Goal: Task Accomplishment & Management: Use online tool/utility

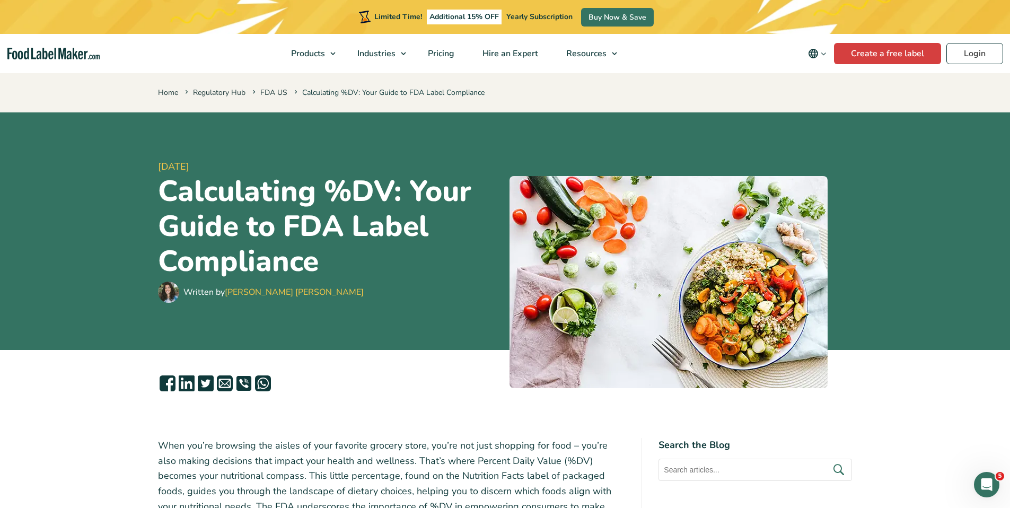
click at [399, 249] on h1 "Calculating %DV: Your Guide to FDA Label Compliance" at bounding box center [329, 226] width 343 height 105
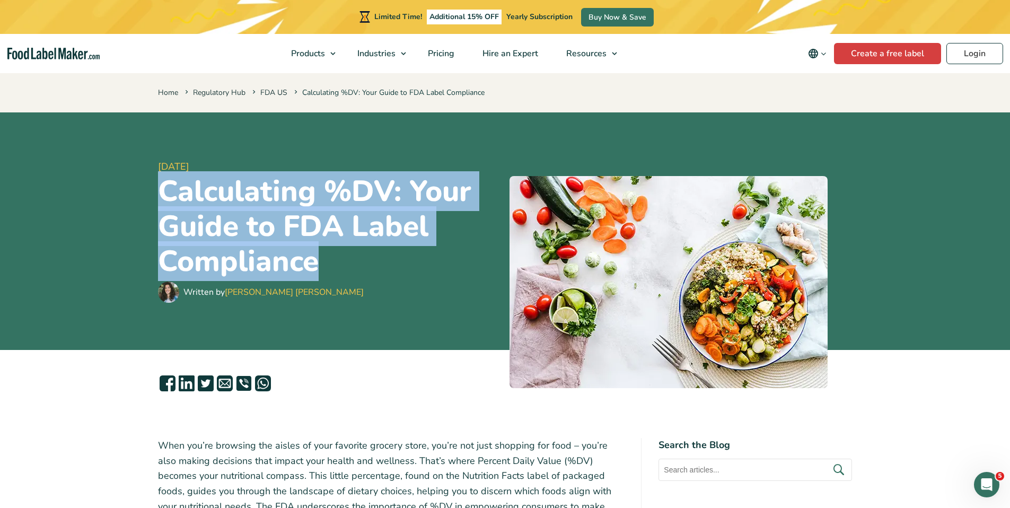
drag, startPoint x: 334, startPoint y: 262, endPoint x: 156, endPoint y: 202, distance: 187.9
click at [156, 202] on div "13 December, 2023 Calculating %DV: Your Guide to FDA Label Compliance Written b…" at bounding box center [505, 230] width 710 height 237
copy h1 "Calculating %DV: Your Guide to FDA Label Compliance"
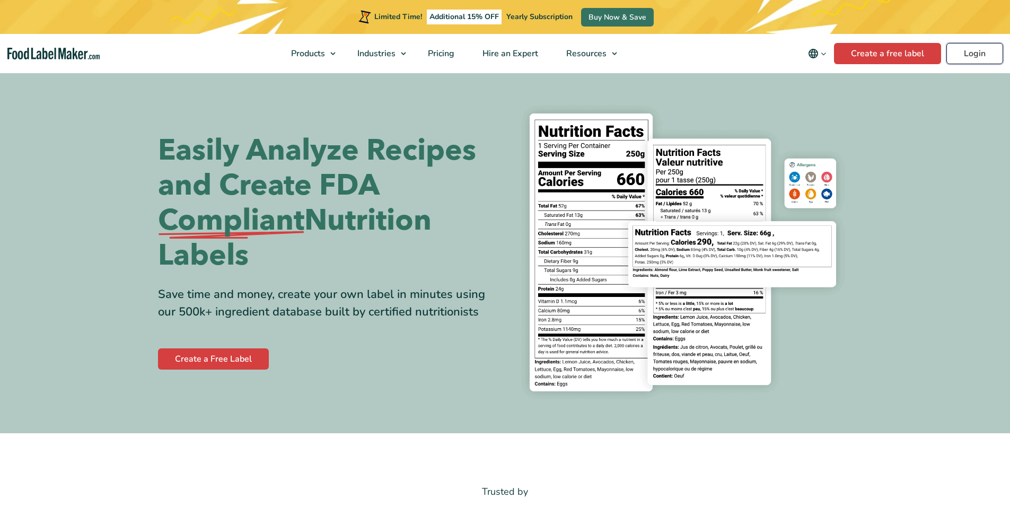
click at [971, 61] on link "Login" at bounding box center [974, 53] width 57 height 21
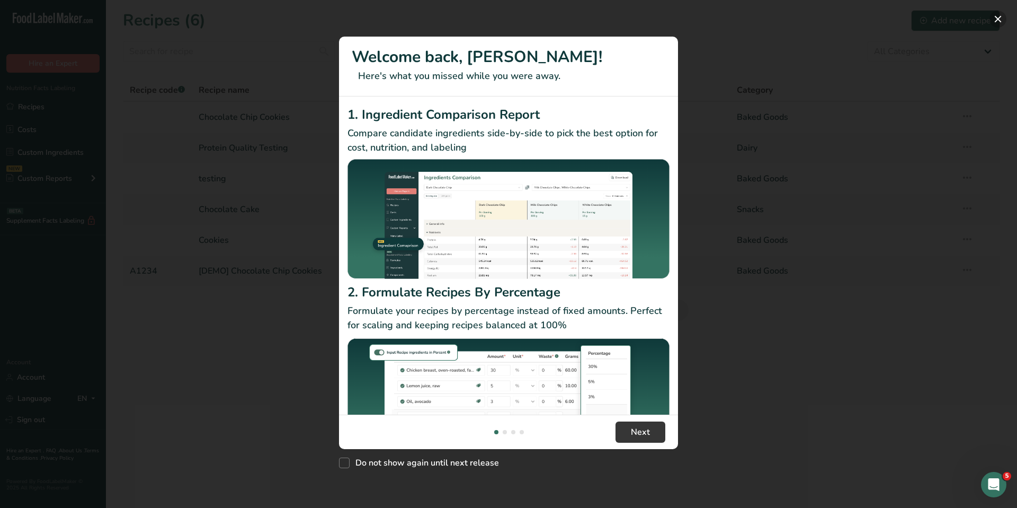
click at [1002, 20] on button "New Features" at bounding box center [998, 19] width 17 height 17
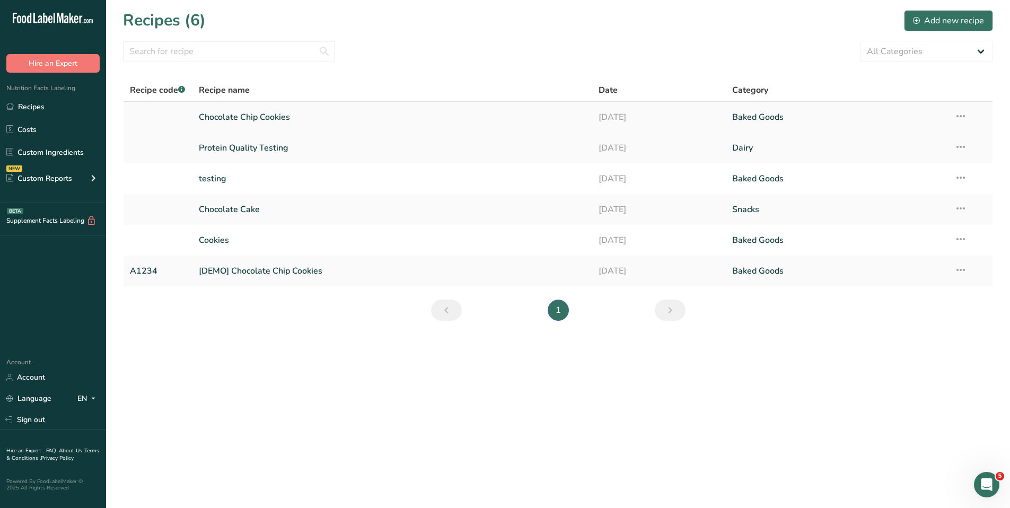
click at [270, 119] on link "Chocolate Chip Cookies" at bounding box center [392, 117] width 387 height 22
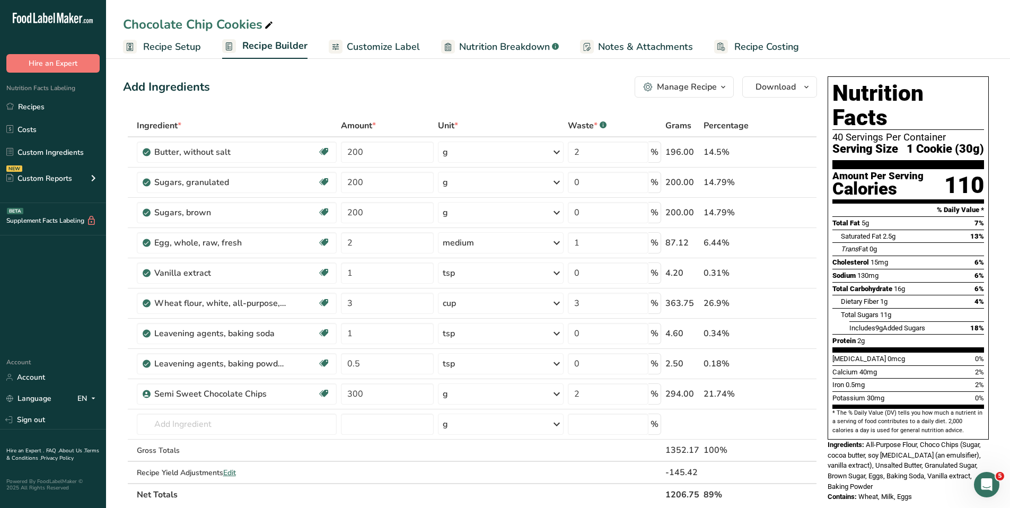
click at [939, 171] on section "Amount Per Serving Calories 110" at bounding box center [908, 186] width 152 height 34
click at [933, 143] on span "1 Cookie (30g)" at bounding box center [944, 149] width 77 height 13
drag, startPoint x: 932, startPoint y: 127, endPoint x: 938, endPoint y: 135, distance: 10.3
click at [932, 143] on span "1 Cookie (30g)" at bounding box center [944, 149] width 77 height 13
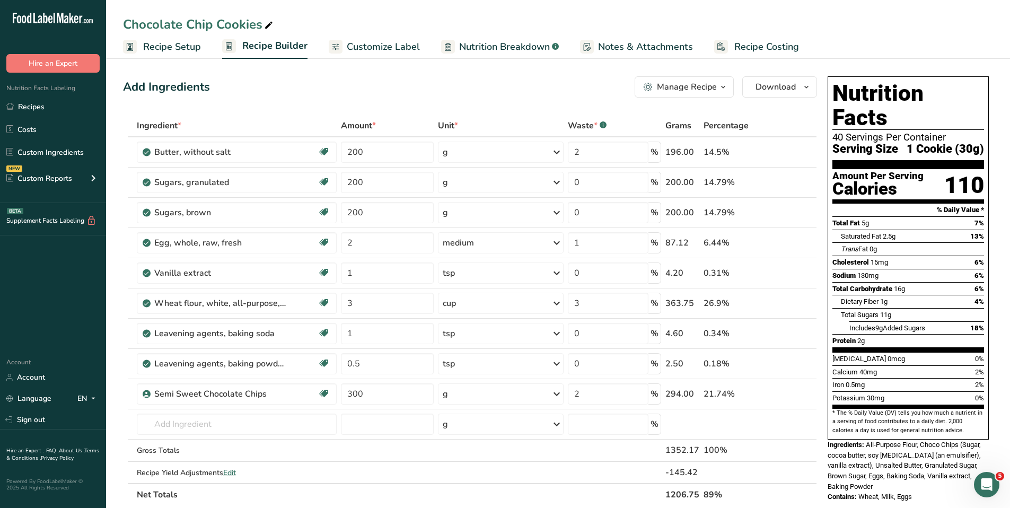
click at [950, 171] on div "110" at bounding box center [964, 185] width 40 height 28
click at [914, 52] on ul "Recipe Setup Recipe Builder Customize Label Nutrition Breakdown .a-a{fill:#3473…" at bounding box center [558, 46] width 904 height 25
click at [916, 106] on section "Nutrition Facts 40 Servings Per Container Serving Size 1 Cookie (30g)" at bounding box center [908, 125] width 152 height 88
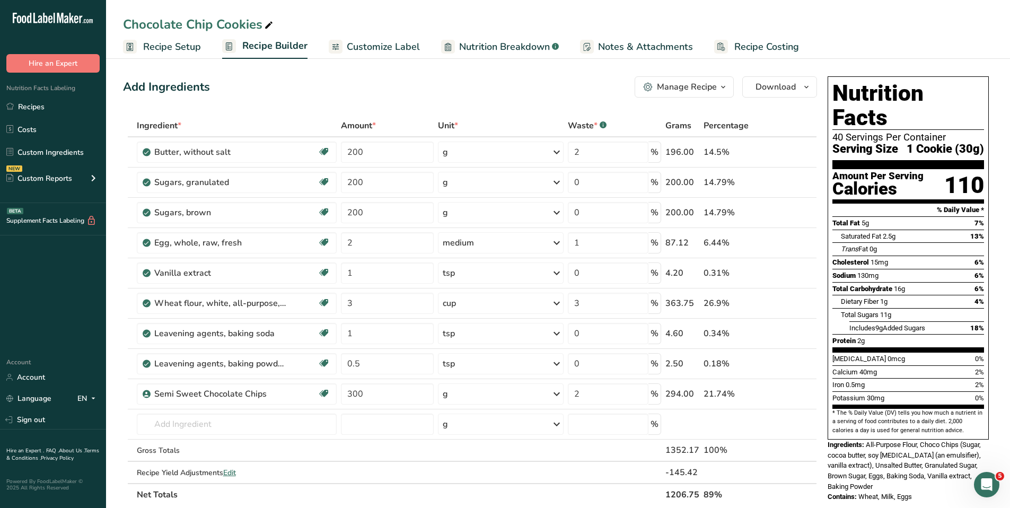
click at [198, 45] on span "Recipe Setup" at bounding box center [172, 47] width 58 height 14
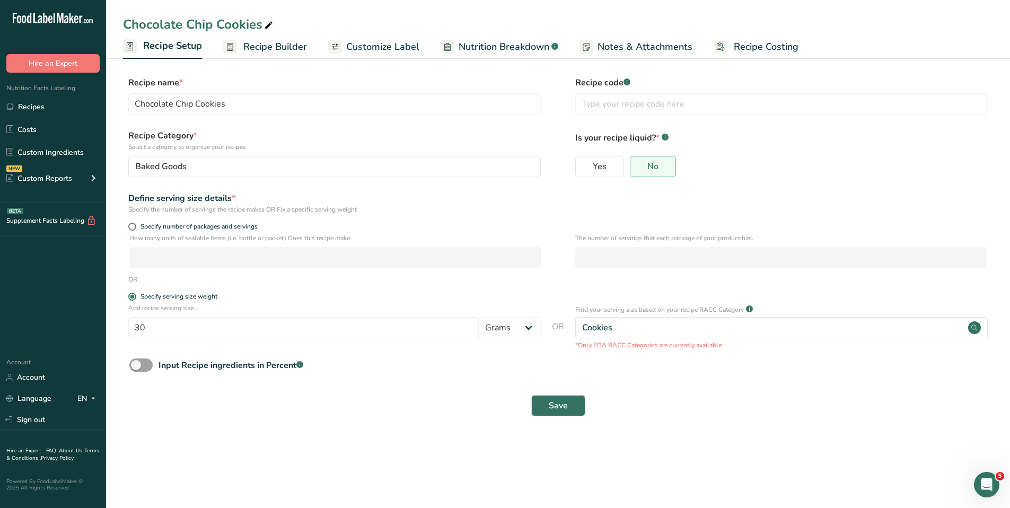
click at [277, 54] on link "Recipe Builder" at bounding box center [265, 47] width 84 height 24
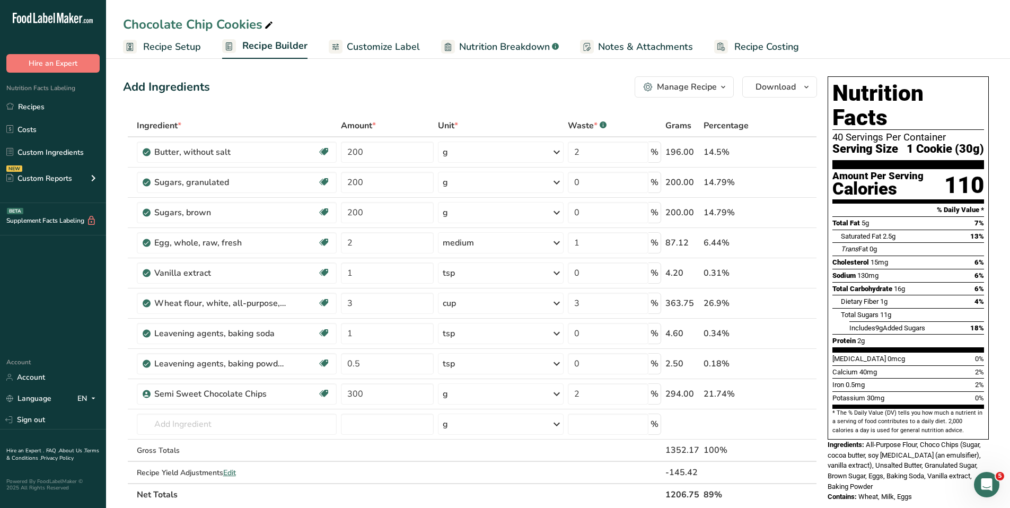
click at [691, 94] on button "Manage Recipe" at bounding box center [683, 86] width 99 height 21
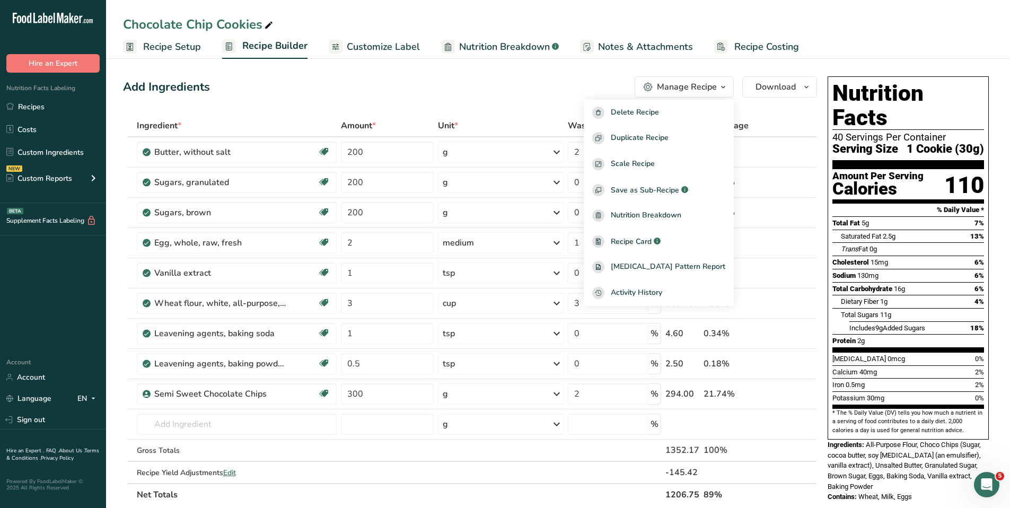
drag, startPoint x: 482, startPoint y: 108, endPoint x: 453, endPoint y: 93, distance: 33.2
click at [480, 106] on div "Add Ingredients Manage Recipe Delete Recipe Duplicate Recipe Scale Recipe Save …" at bounding box center [473, 477] width 700 height 810
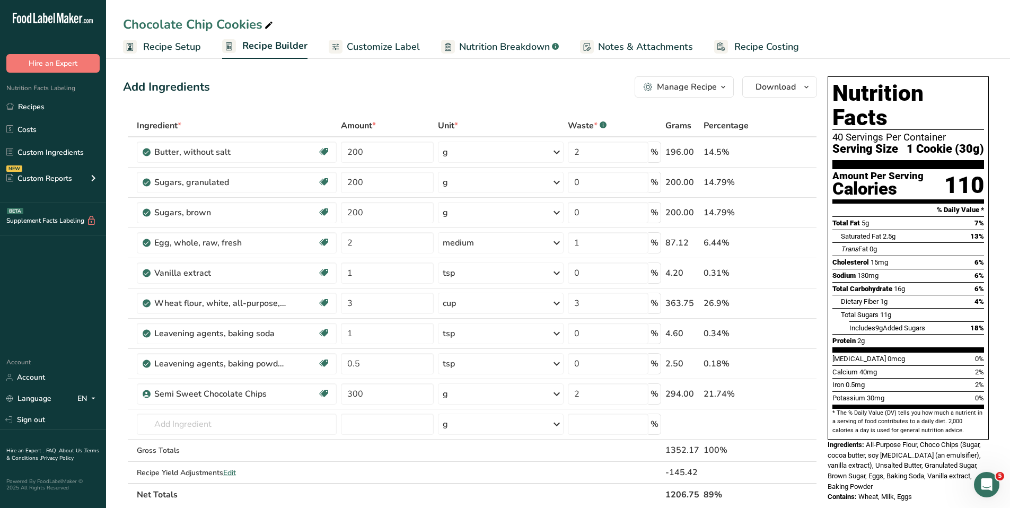
click at [374, 52] on span "Customize Label" at bounding box center [383, 47] width 73 height 14
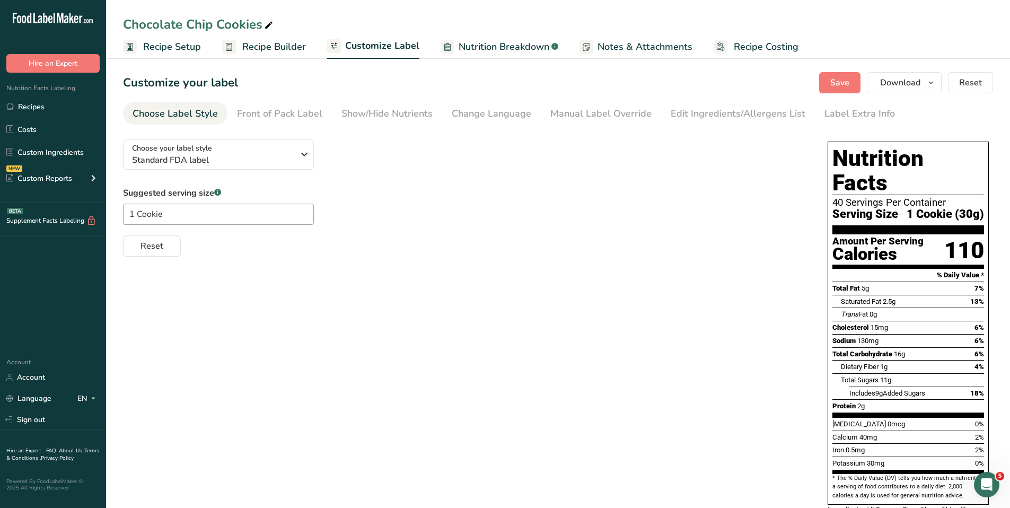
click at [297, 50] on span "Recipe Builder" at bounding box center [274, 47] width 64 height 14
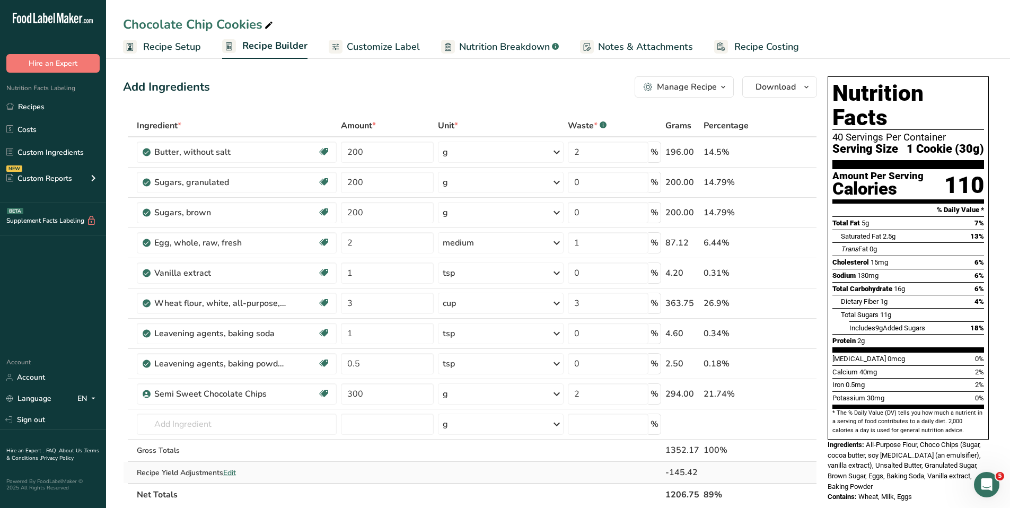
click at [516, 477] on td at bounding box center [501, 472] width 130 height 21
click at [398, 38] on link "Customize Label" at bounding box center [374, 47] width 91 height 24
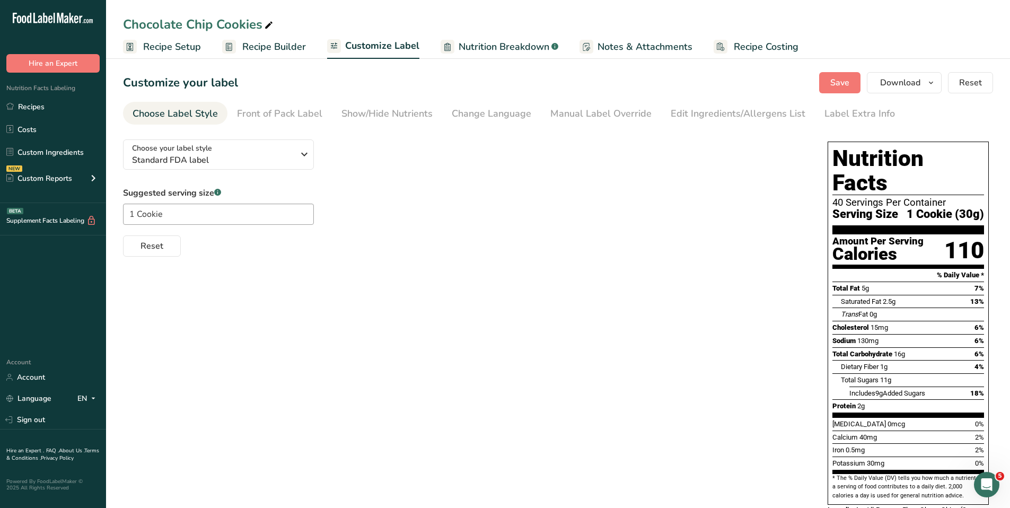
click at [520, 54] on link "Nutrition Breakdown .a-a{fill:#347362;}.b-a{fill:#fff;}" at bounding box center [499, 47] width 118 height 24
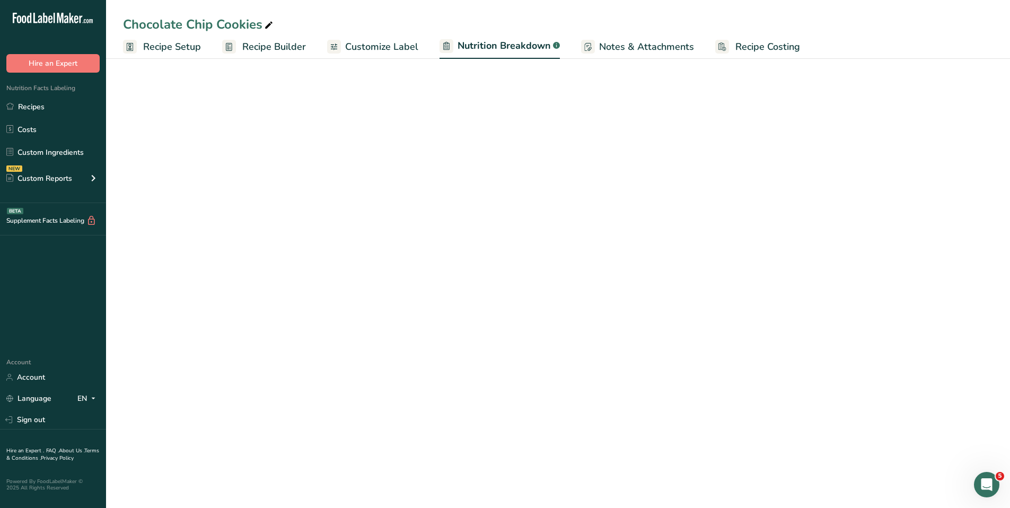
select select "Calories"
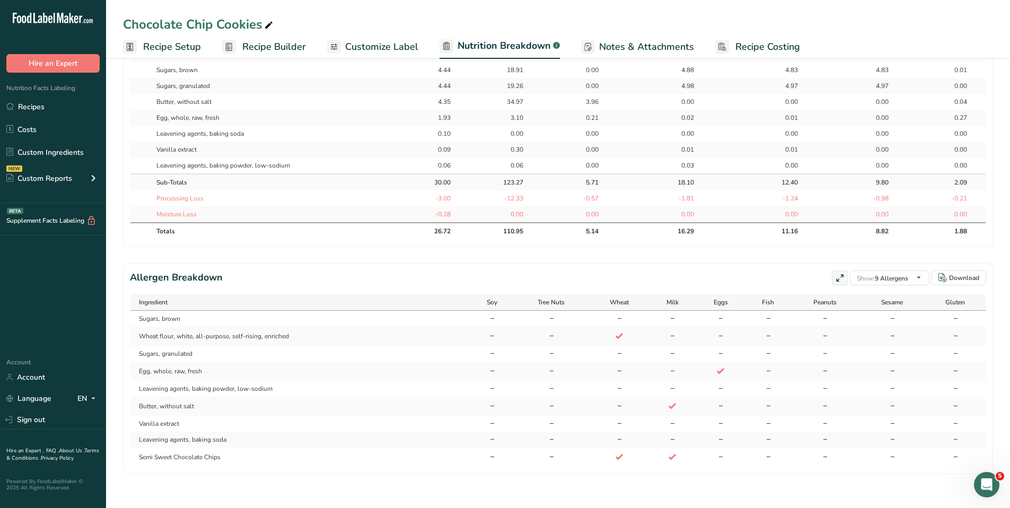
scroll to position [76, 0]
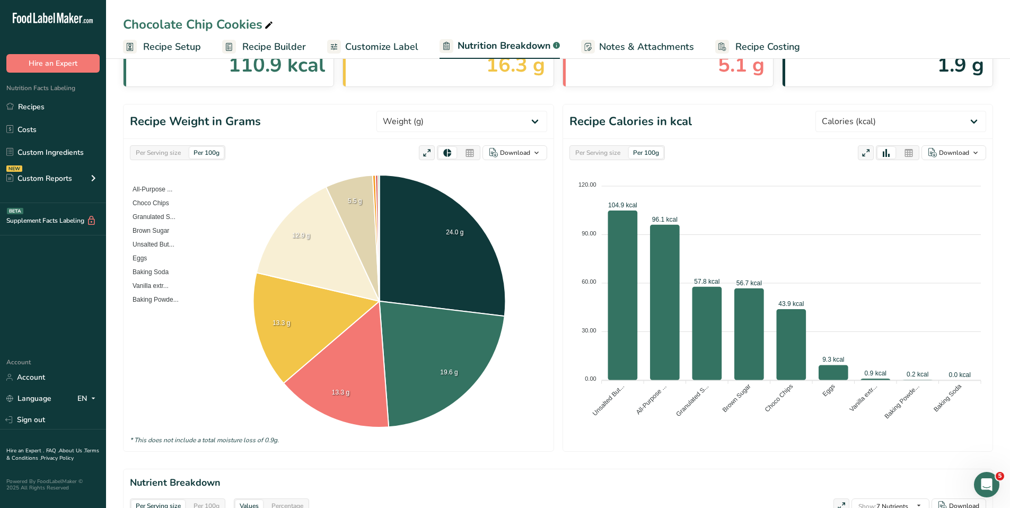
click at [158, 46] on span "Recipe Setup" at bounding box center [172, 47] width 58 height 14
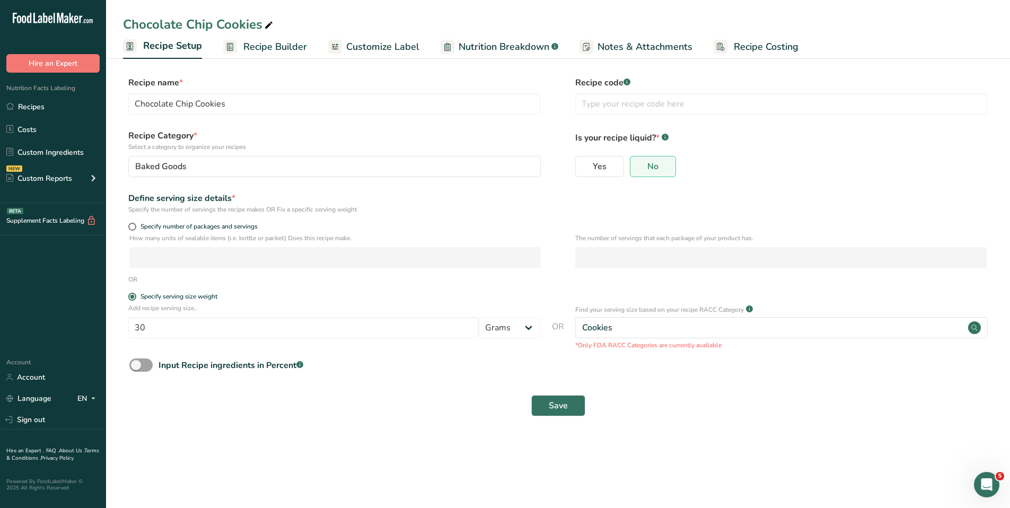
click at [493, 47] on span "Nutrition Breakdown" at bounding box center [503, 47] width 91 height 14
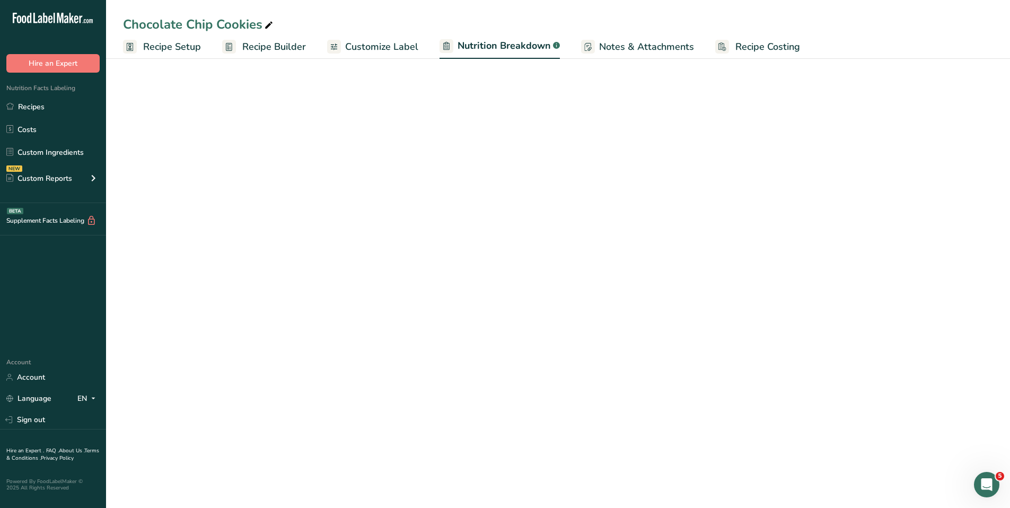
select select "Calories"
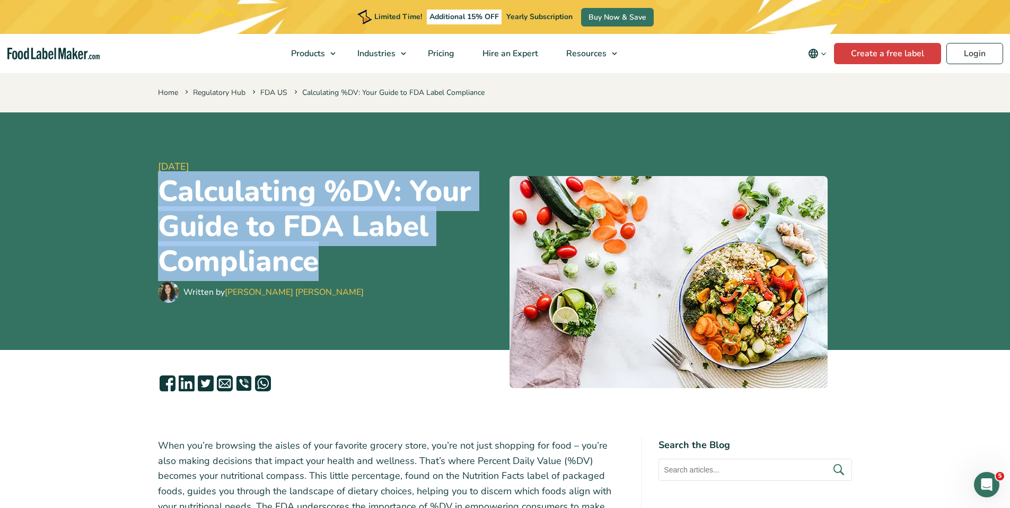
click at [293, 218] on h1 "Calculating %DV: Your Guide to FDA Label Compliance" at bounding box center [329, 226] width 343 height 105
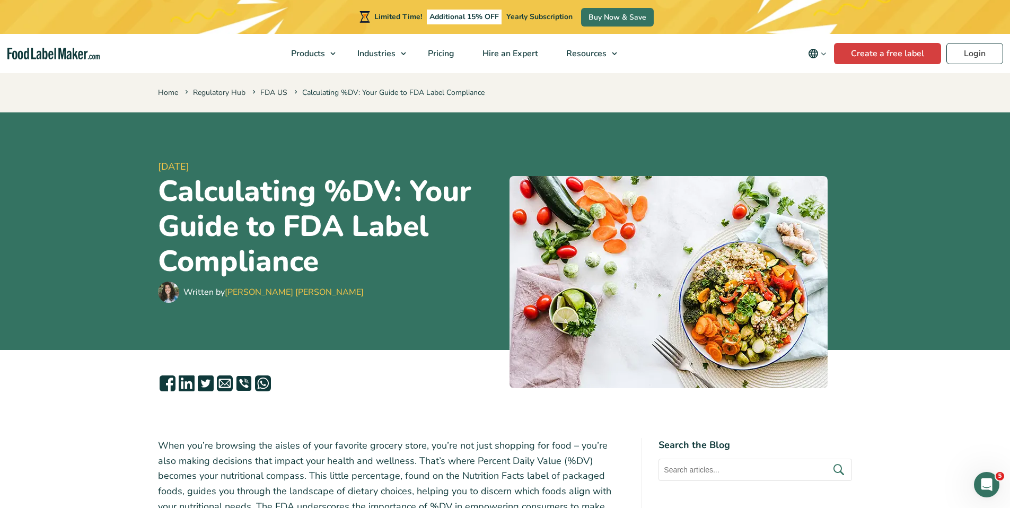
click at [321, 263] on h1 "Calculating %DV: Your Guide to FDA Label Compliance" at bounding box center [329, 226] width 343 height 105
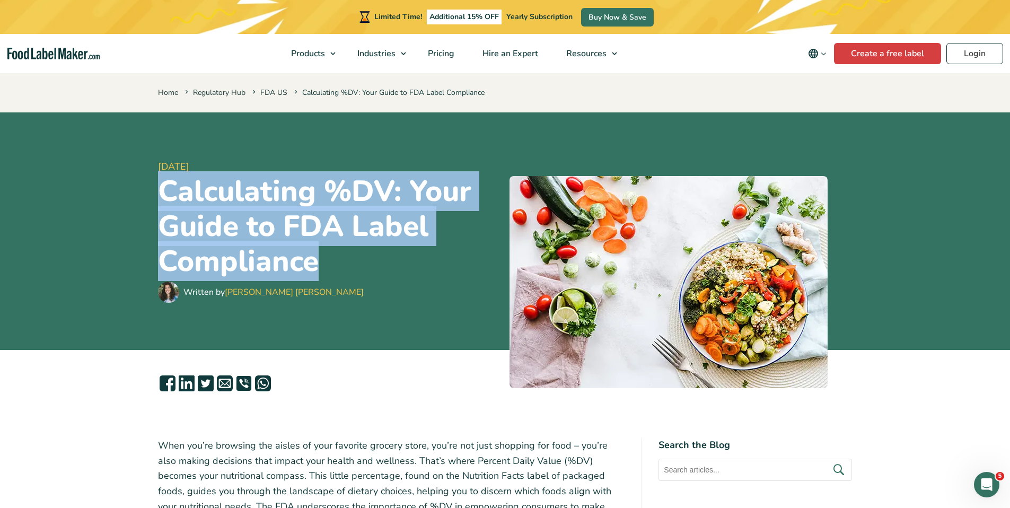
drag, startPoint x: 317, startPoint y: 265, endPoint x: 157, endPoint y: 193, distance: 175.5
click at [157, 193] on div "[DATE] Calculating %DV: Your Guide to FDA Label Compliance Written by [PERSON_N…" at bounding box center [505, 230] width 710 height 237
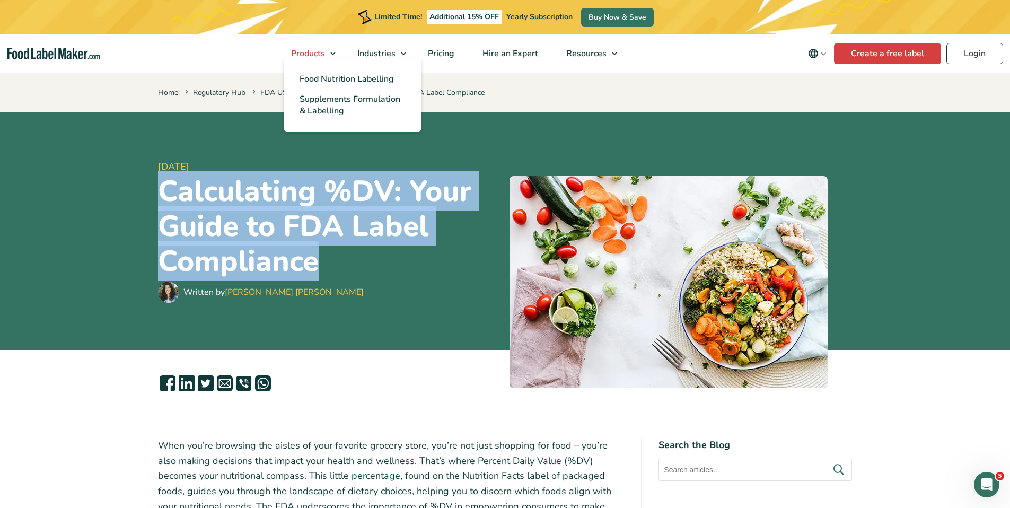
copy h1 "Calculating %DV: Your Guide to FDA Label Compliance"
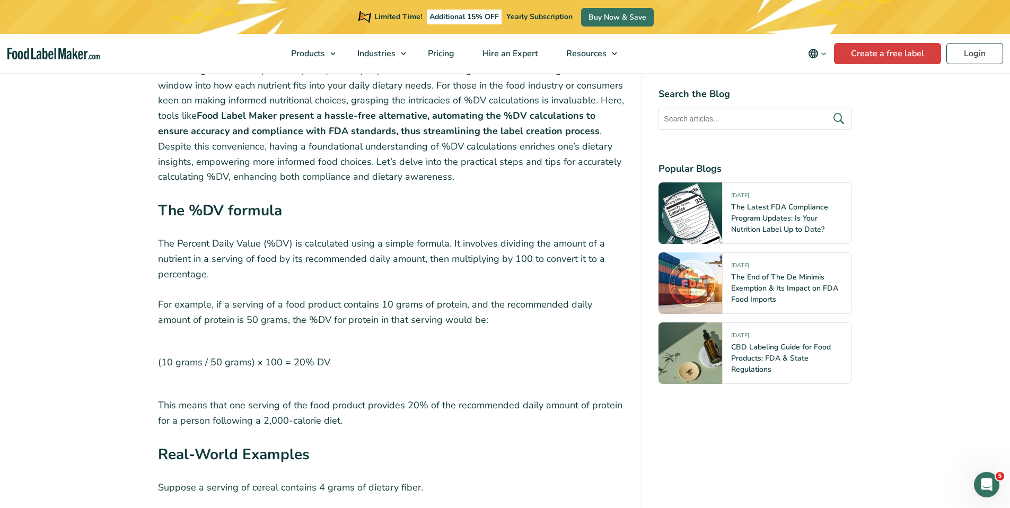
scroll to position [2958, 0]
